Goal: Information Seeking & Learning: Learn about a topic

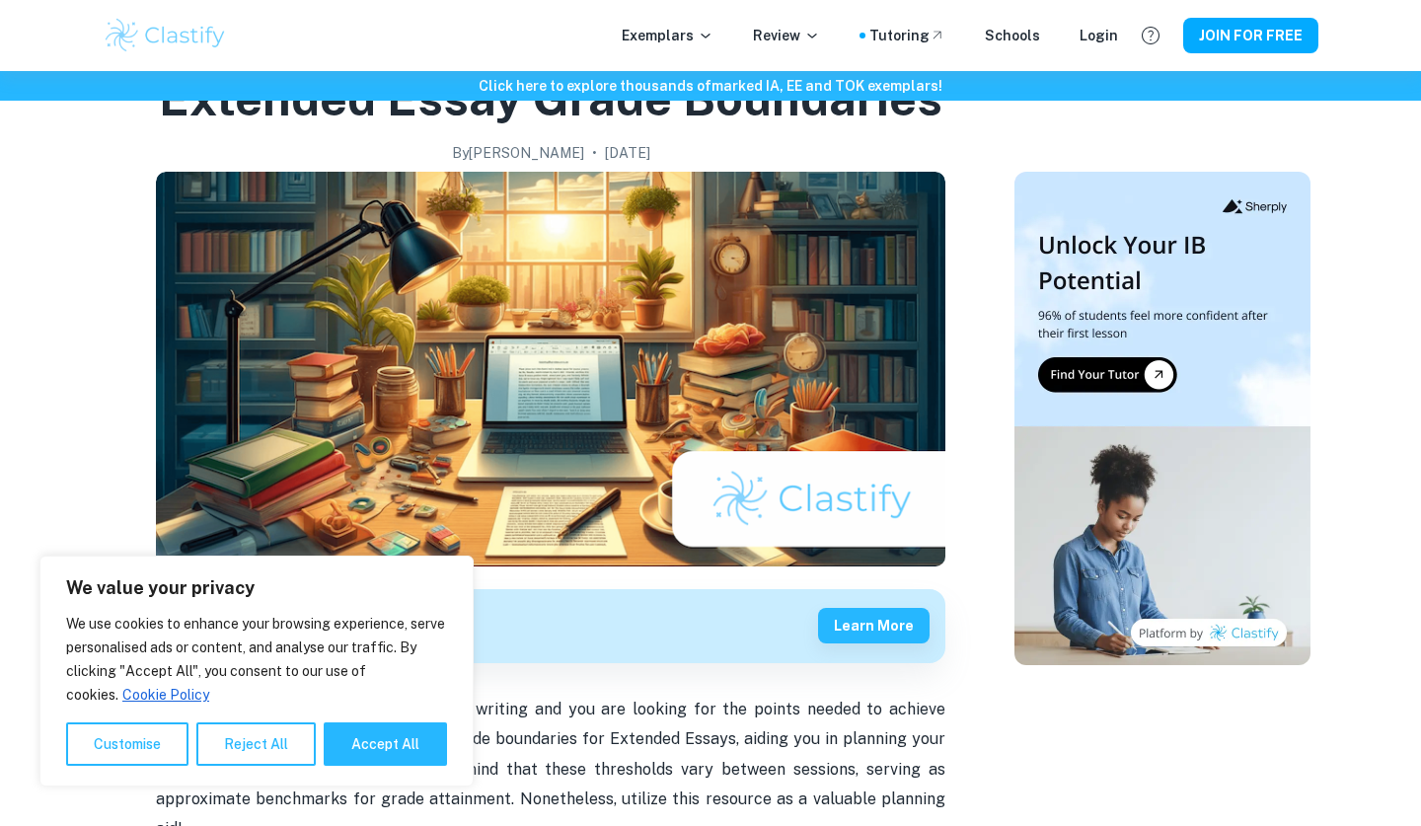
scroll to position [109, 0]
click at [229, 756] on button "Reject All" at bounding box center [255, 743] width 119 height 43
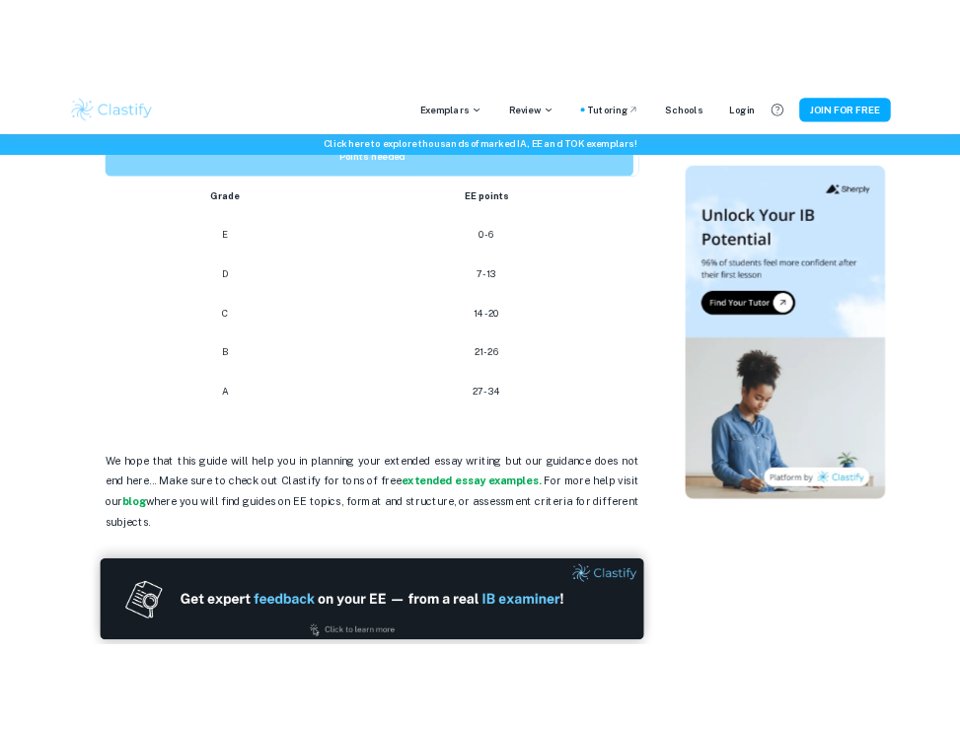
scroll to position [1027, 0]
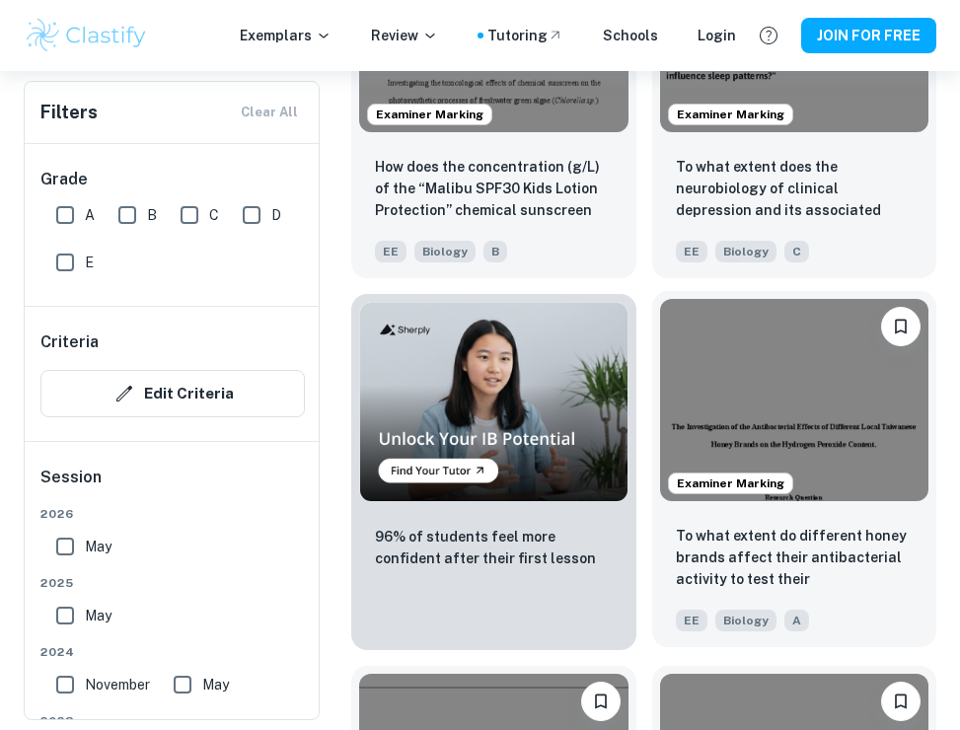
scroll to position [1523, 0]
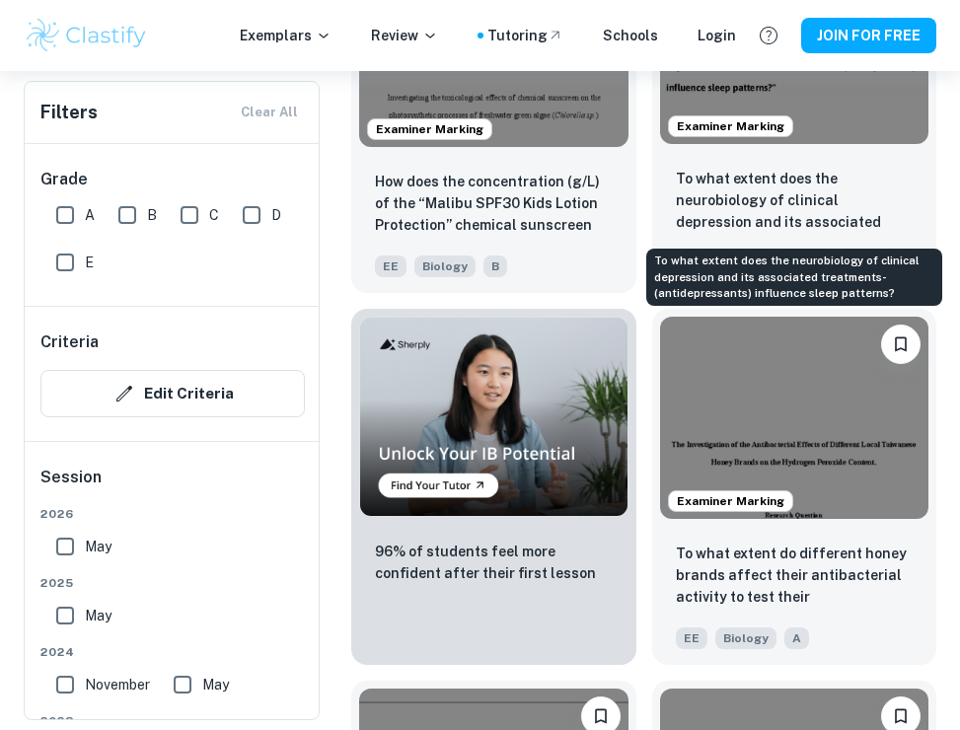
click at [777, 198] on p "To what extent does the neurobiology of clinical depression and its associated …" at bounding box center [795, 201] width 238 height 67
